Goal: Information Seeking & Learning: Learn about a topic

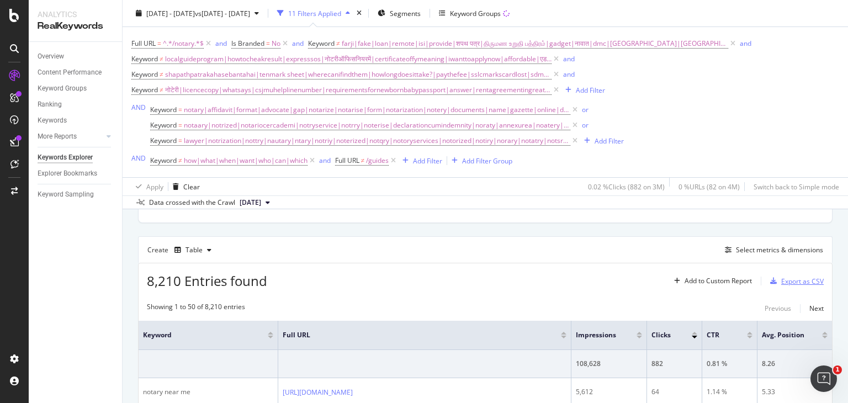
scroll to position [277, 0]
click at [739, 246] on div "Select metrics & dimensions" at bounding box center [779, 248] width 87 height 9
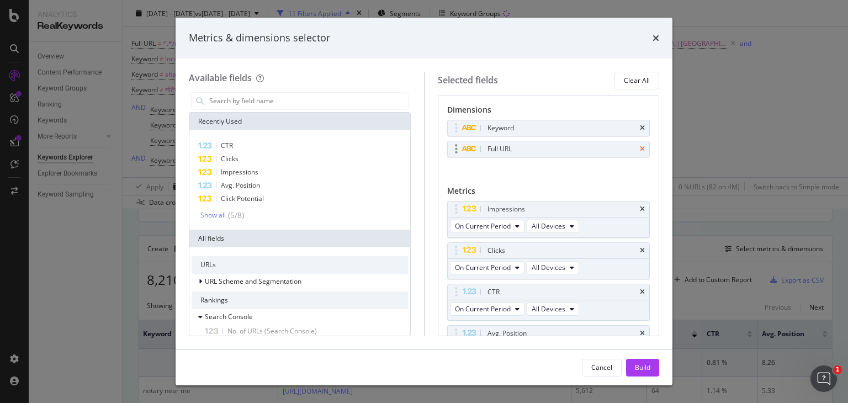
click at [640, 151] on icon "times" at bounding box center [642, 149] width 5 height 7
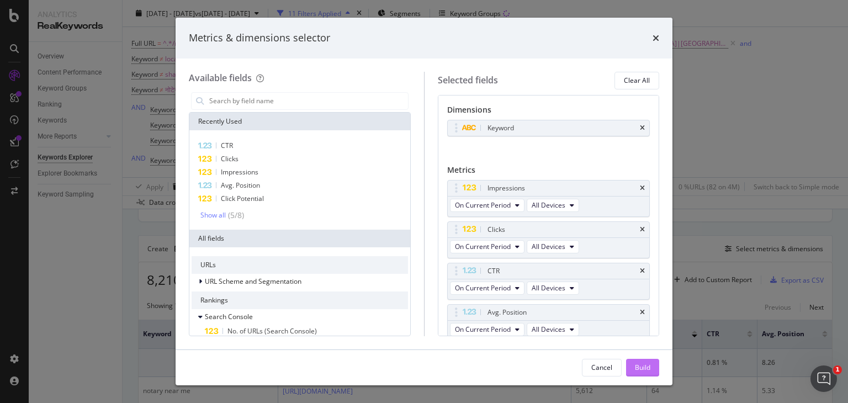
click at [643, 360] on div "Build" at bounding box center [642, 367] width 15 height 17
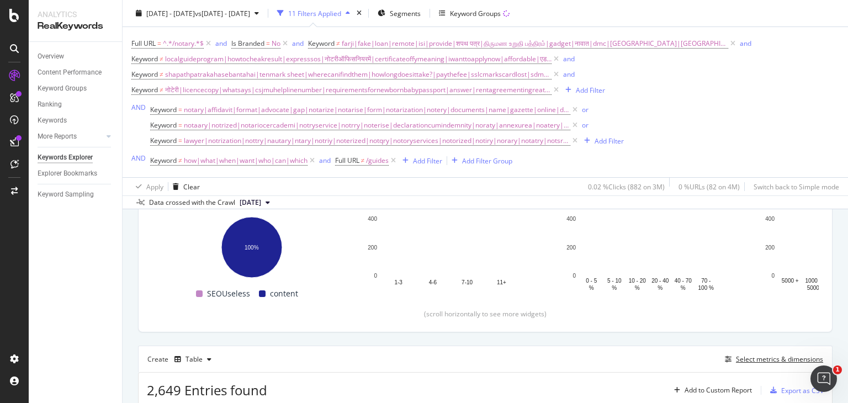
scroll to position [166, 0]
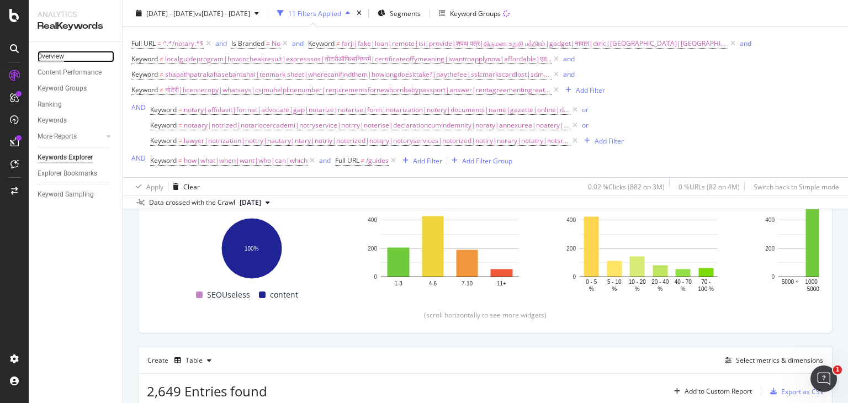
click at [53, 56] on div "Overview" at bounding box center [51, 57] width 26 height 12
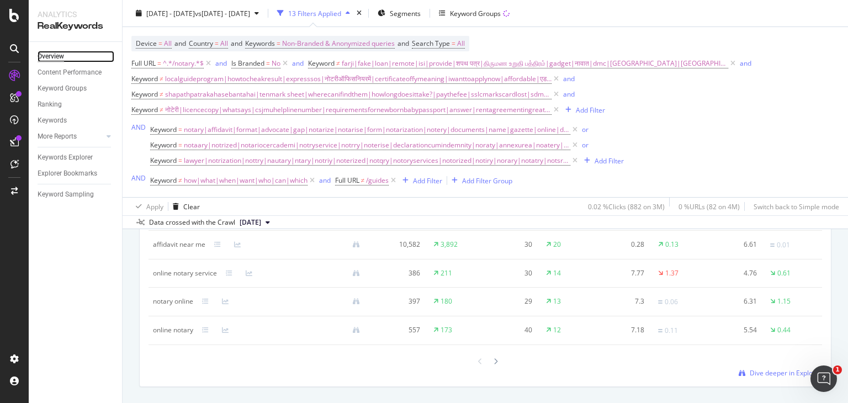
scroll to position [1243, 0]
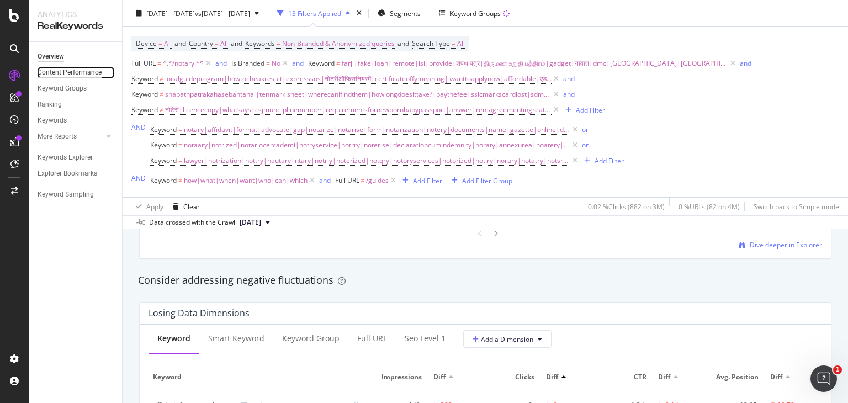
click at [73, 70] on div "Content Performance" at bounding box center [70, 73] width 64 height 12
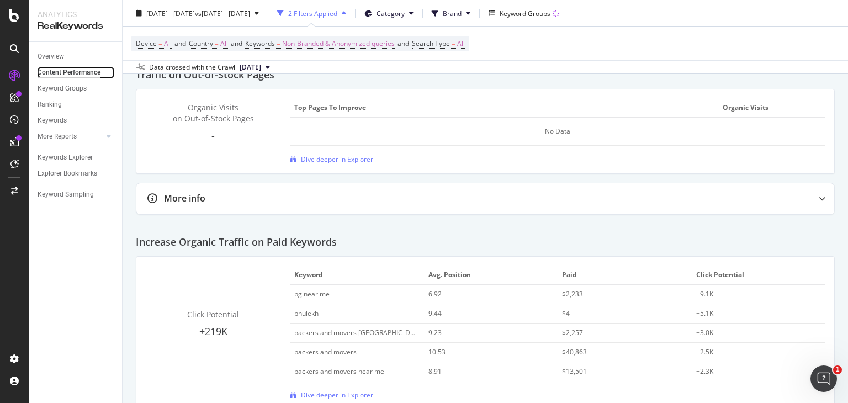
scroll to position [1700, 0]
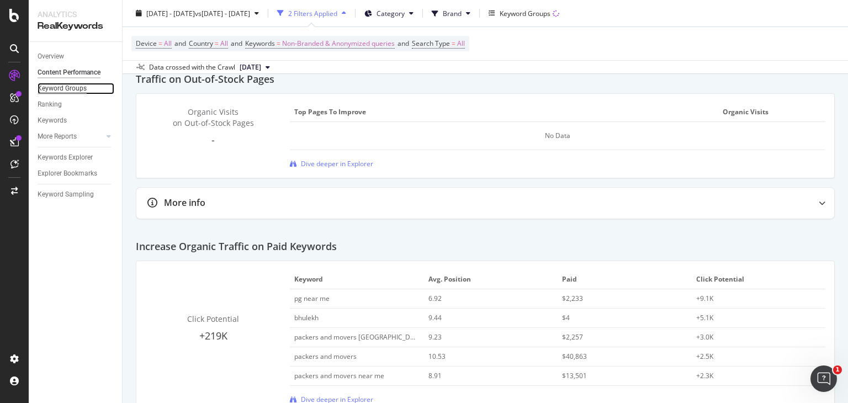
click at [60, 88] on div "Keyword Groups" at bounding box center [62, 89] width 49 height 12
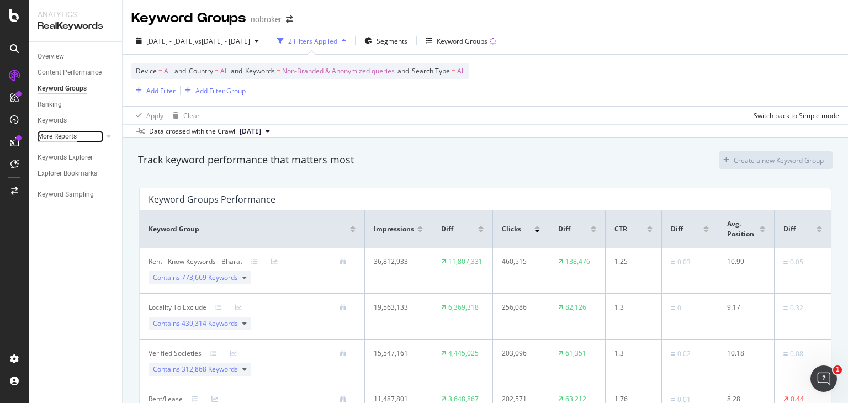
click at [62, 131] on div "More Reports" at bounding box center [57, 137] width 39 height 12
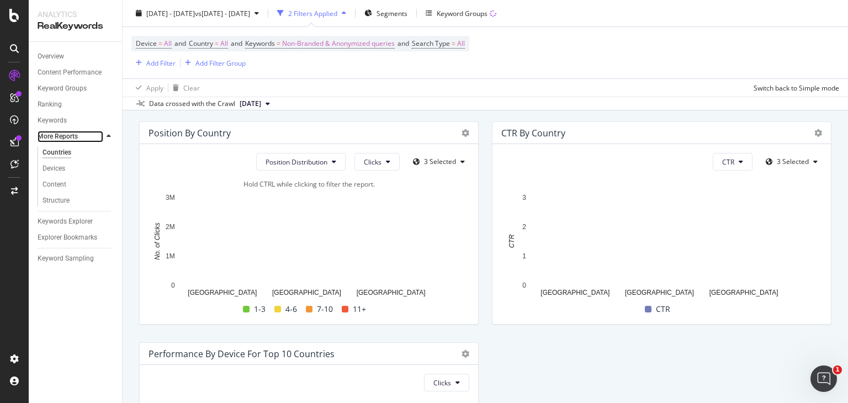
scroll to position [1252, 0]
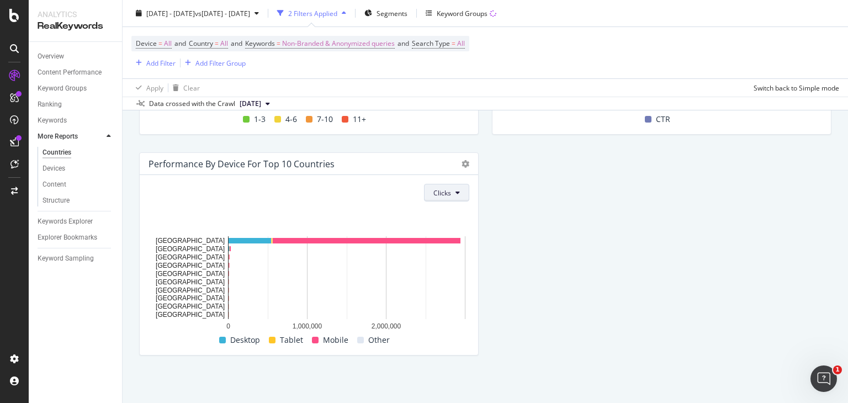
click at [442, 195] on span "Clicks" at bounding box center [442, 192] width 18 height 9
click at [310, 201] on div "Clicks" at bounding box center [308, 193] width 321 height 18
click at [75, 217] on div "Keywords Explorer" at bounding box center [65, 222] width 55 height 12
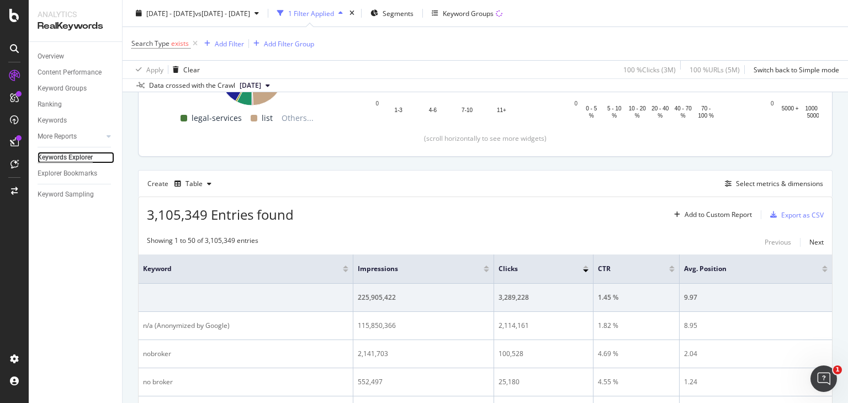
scroll to position [192, 0]
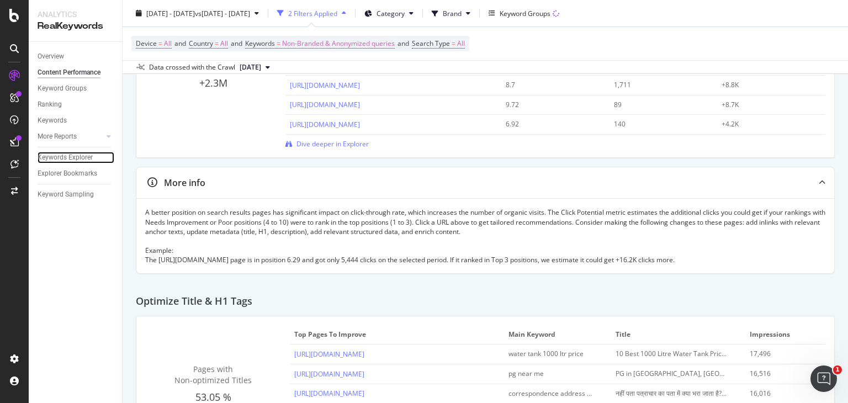
scroll to position [192, 0]
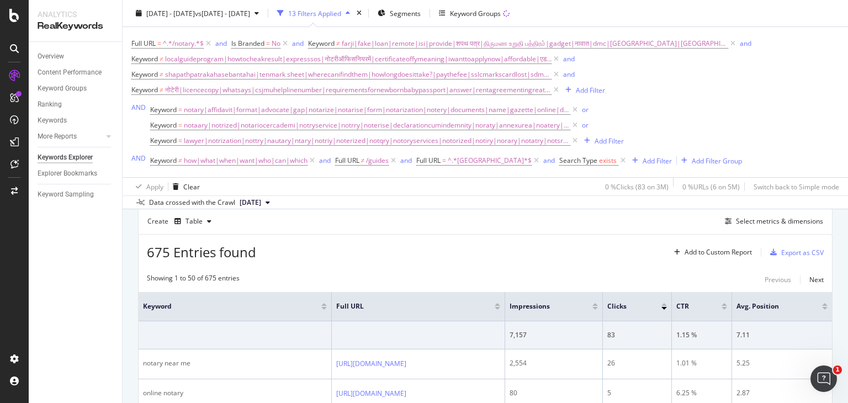
scroll to position [302, 0]
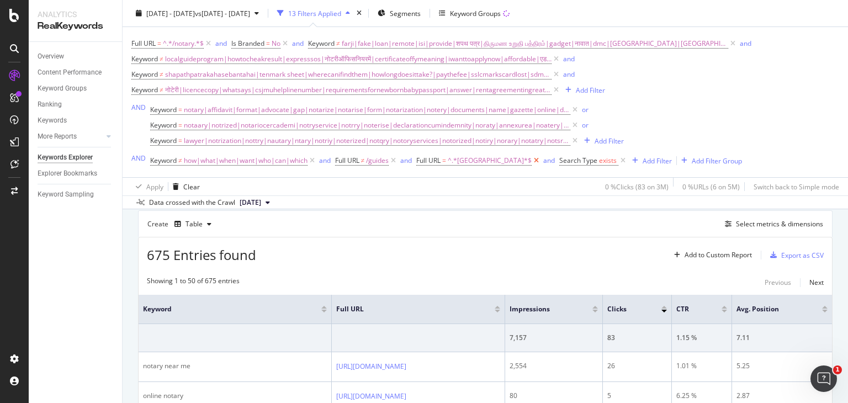
click at [531, 157] on icon at bounding box center [535, 160] width 9 height 11
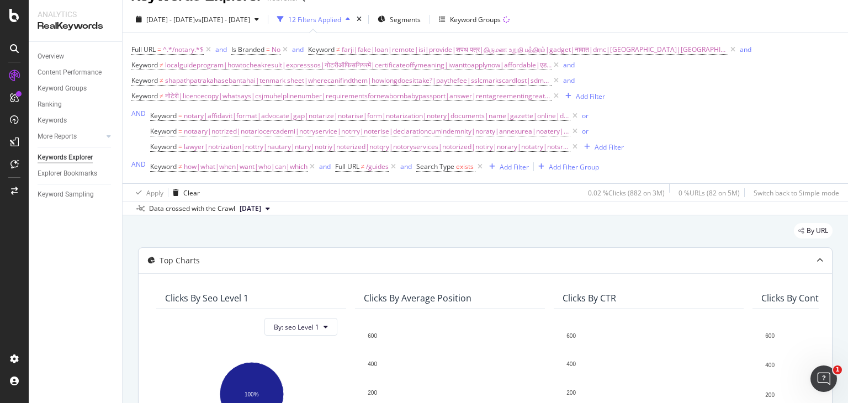
scroll to position [20, 0]
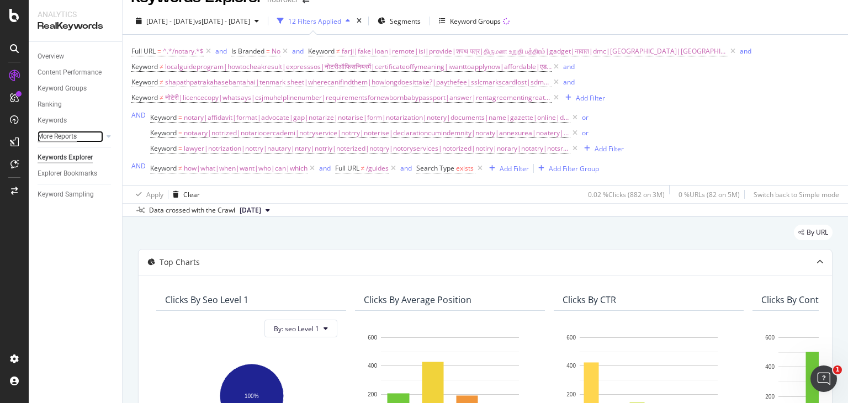
click at [63, 133] on div "More Reports" at bounding box center [57, 137] width 39 height 12
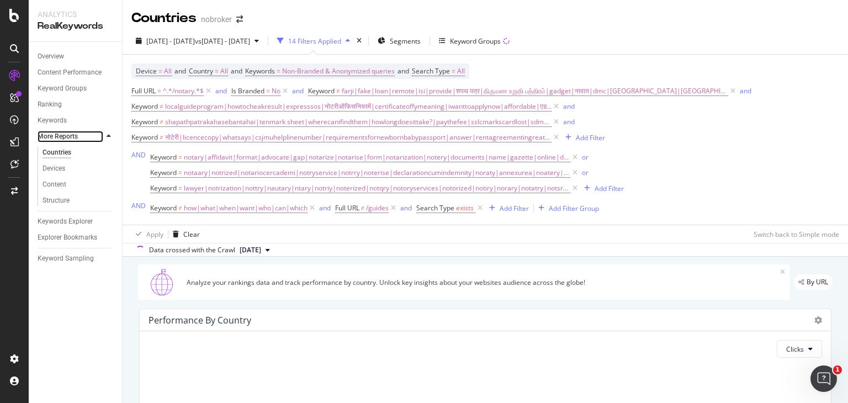
click at [99, 136] on div at bounding box center [97, 136] width 11 height 11
click at [110, 134] on icon at bounding box center [109, 136] width 4 height 7
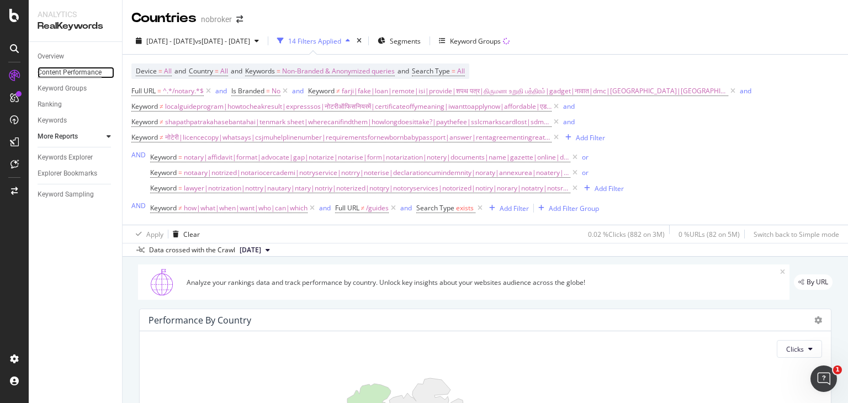
click at [66, 70] on div "Content Performance" at bounding box center [70, 73] width 64 height 12
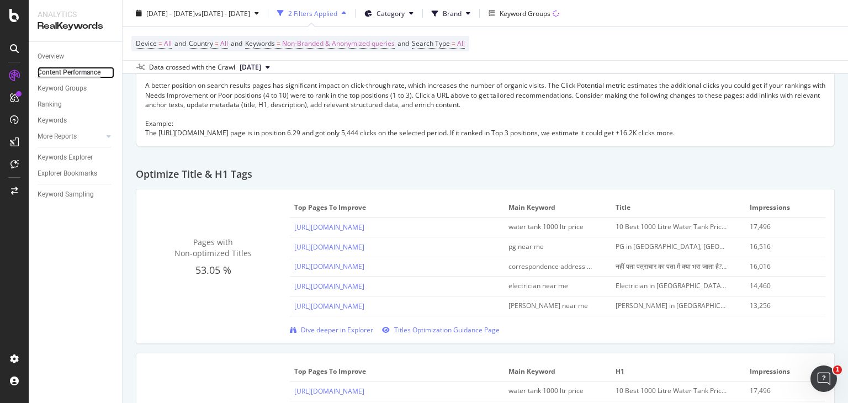
scroll to position [338, 0]
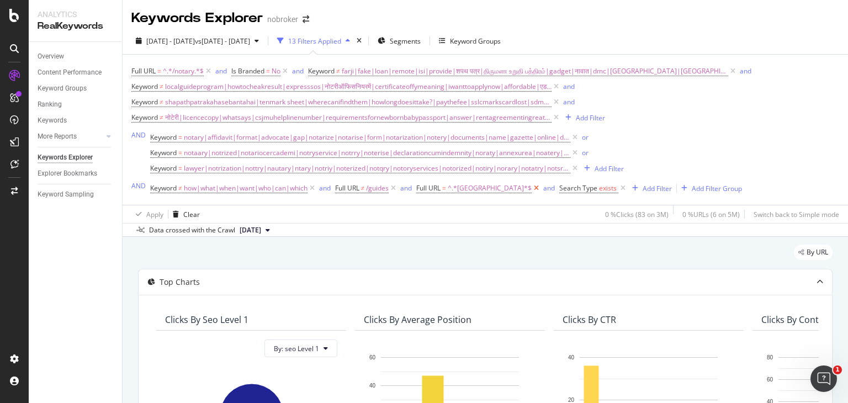
click at [531, 188] on icon at bounding box center [535, 188] width 9 height 11
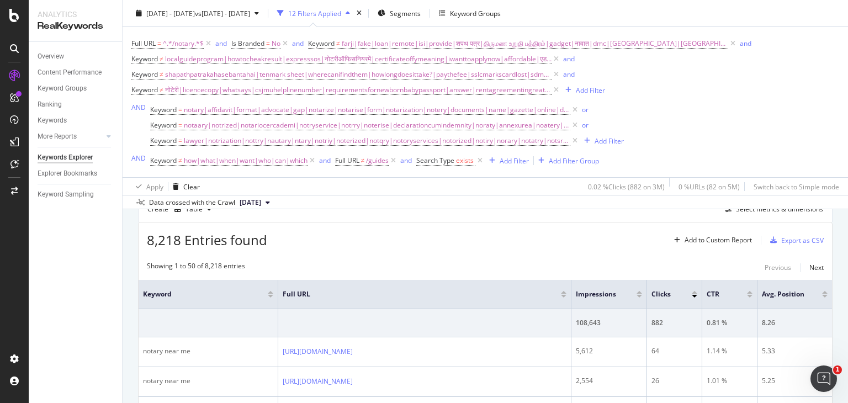
scroll to position [240, 0]
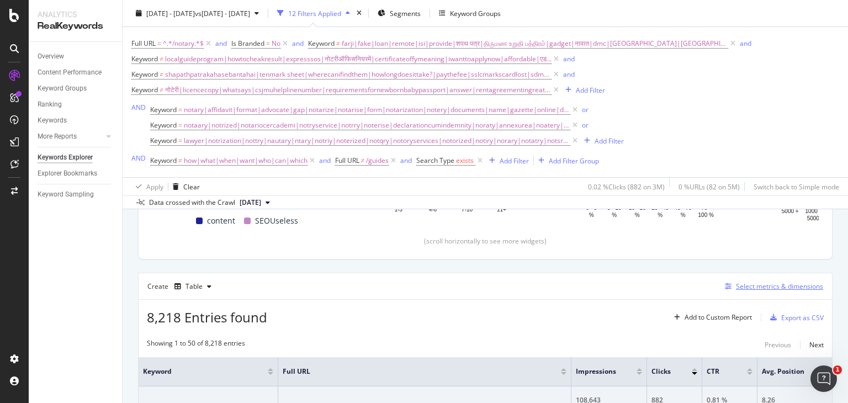
click at [760, 282] on div "Select metrics & dimensions" at bounding box center [779, 285] width 87 height 9
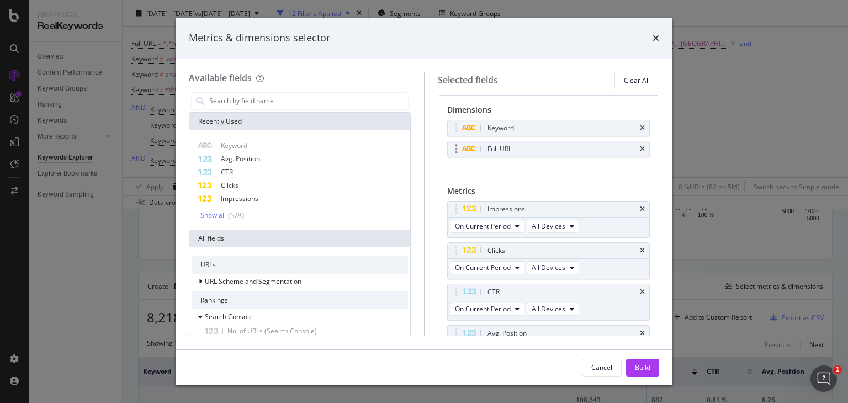
click at [630, 143] on div "Full URL" at bounding box center [549, 148] width 202 height 15
click at [640, 149] on icon "times" at bounding box center [642, 149] width 5 height 7
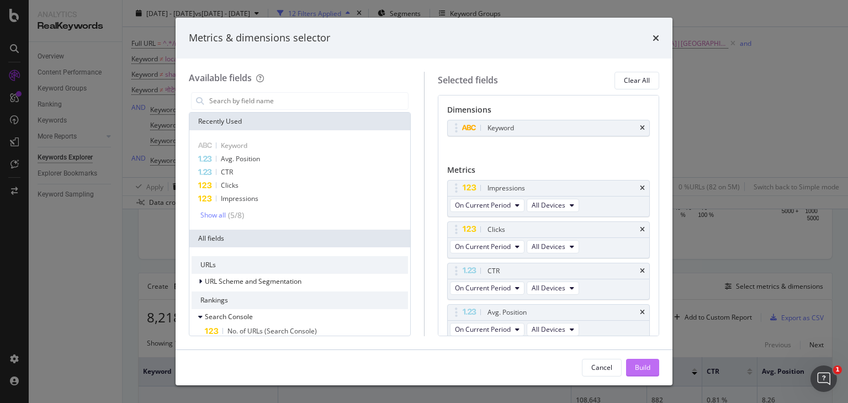
click at [640, 371] on div "Build" at bounding box center [642, 367] width 15 height 9
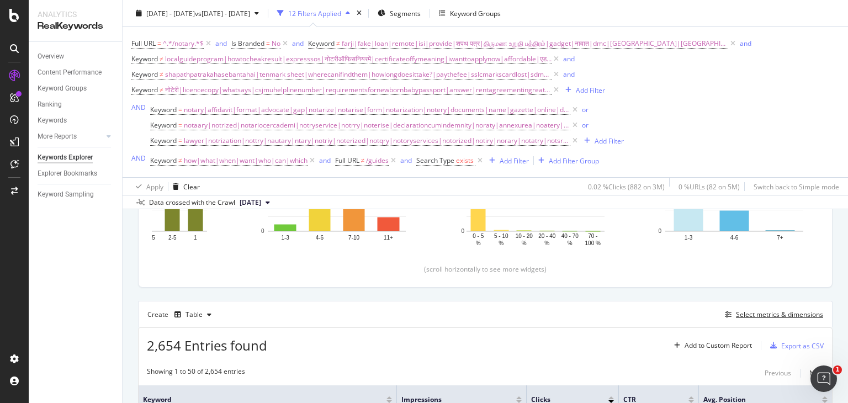
scroll to position [217, 0]
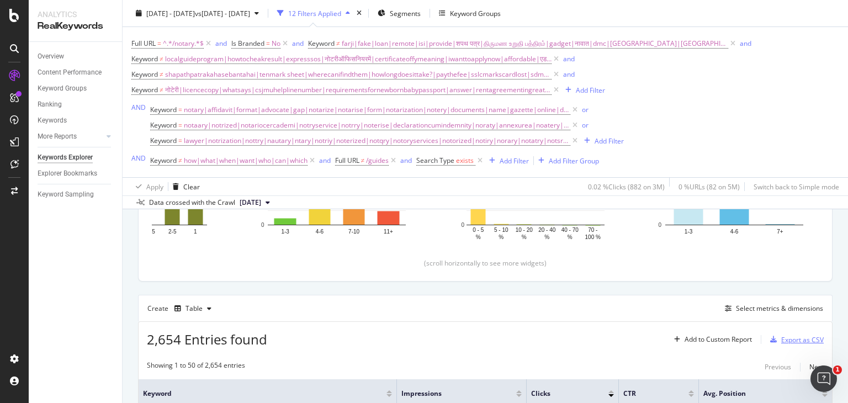
click at [769, 334] on div "Export as CSV" at bounding box center [795, 339] width 58 height 17
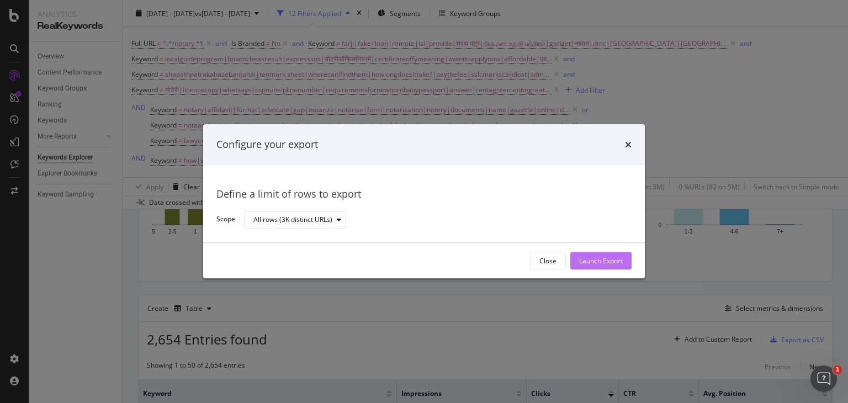
click at [589, 261] on div "Launch Export" at bounding box center [601, 260] width 44 height 9
